Goal: Task Accomplishment & Management: Use online tool/utility

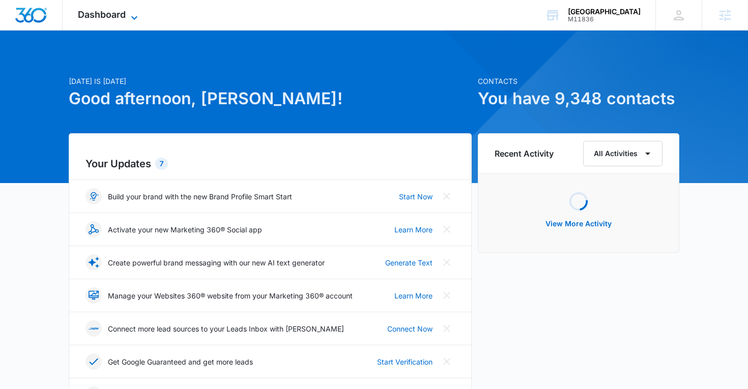
click at [109, 9] on span "Dashboard" at bounding box center [102, 14] width 48 height 11
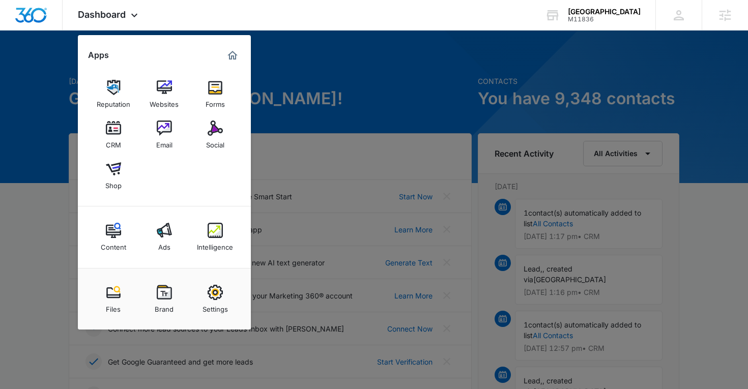
click at [553, 33] on div at bounding box center [374, 194] width 748 height 389
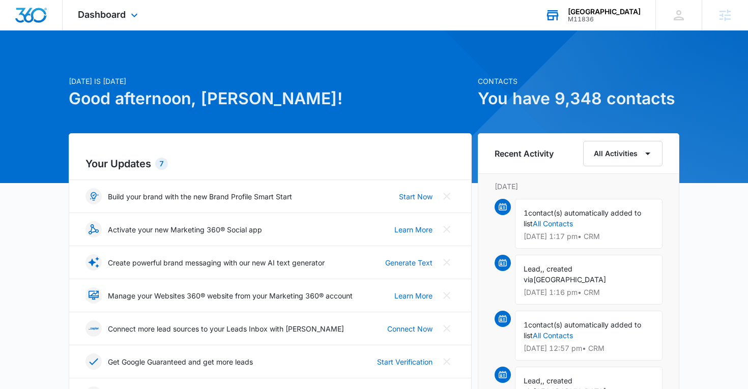
click at [555, 30] on div "[GEOGRAPHIC_DATA] M11836 Your Accounts View All" at bounding box center [593, 15] width 126 height 30
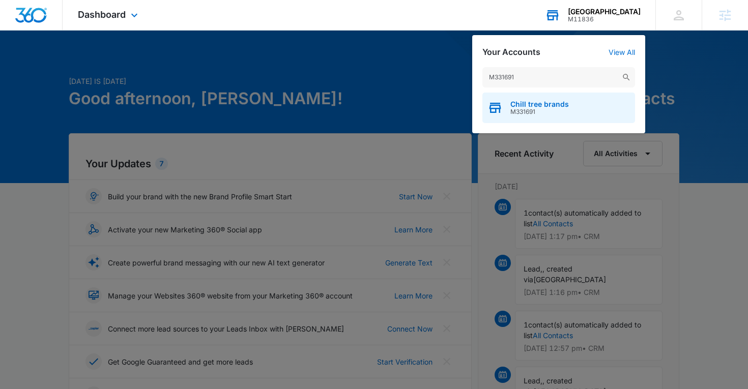
type input "M331691"
click at [535, 116] on div "Chill tree brands M331691" at bounding box center [558, 108] width 153 height 31
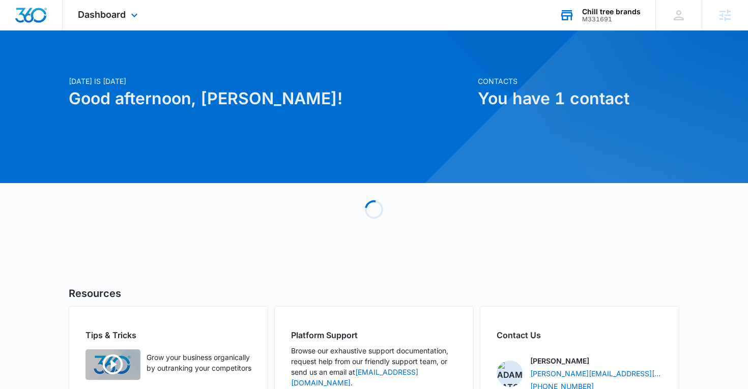
click at [126, 14] on div "Dashboard Apps Reputation Forms CRM Email Social Content Ads Intelligence Files…" at bounding box center [109, 15] width 93 height 30
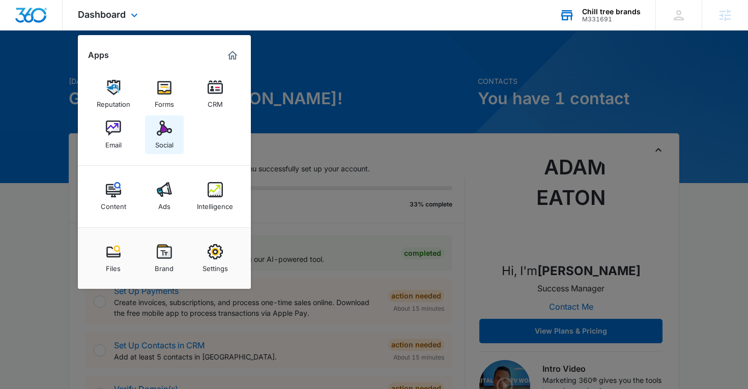
click at [156, 136] on div "Social" at bounding box center [164, 142] width 18 height 13
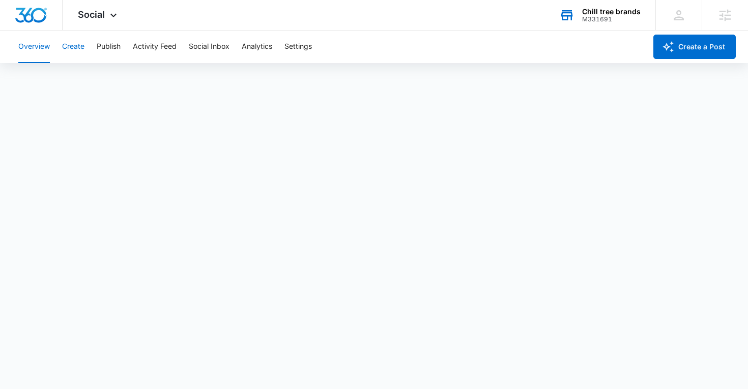
click at [82, 48] on button "Create" at bounding box center [73, 47] width 22 height 33
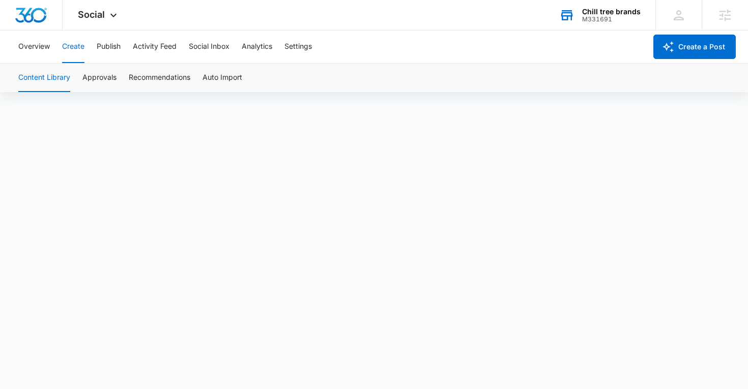
scroll to position [7, 0]
